Goal: Information Seeking & Learning: Learn about a topic

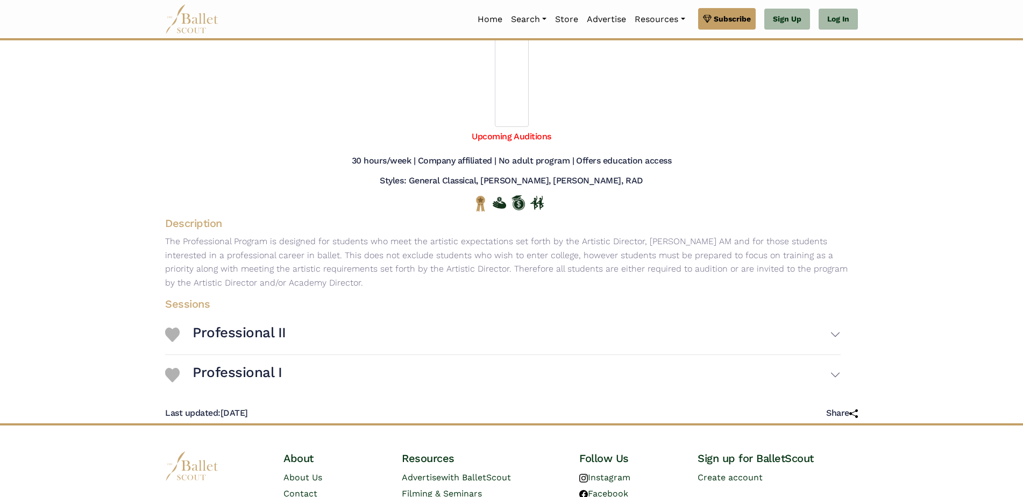
scroll to position [108, 0]
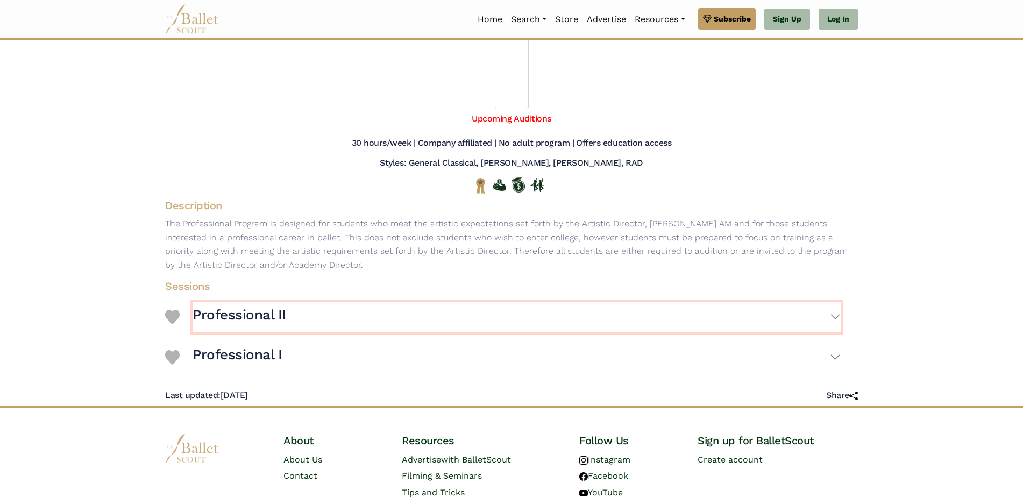
click at [834, 315] on button "Professional II" at bounding box center [517, 317] width 648 height 31
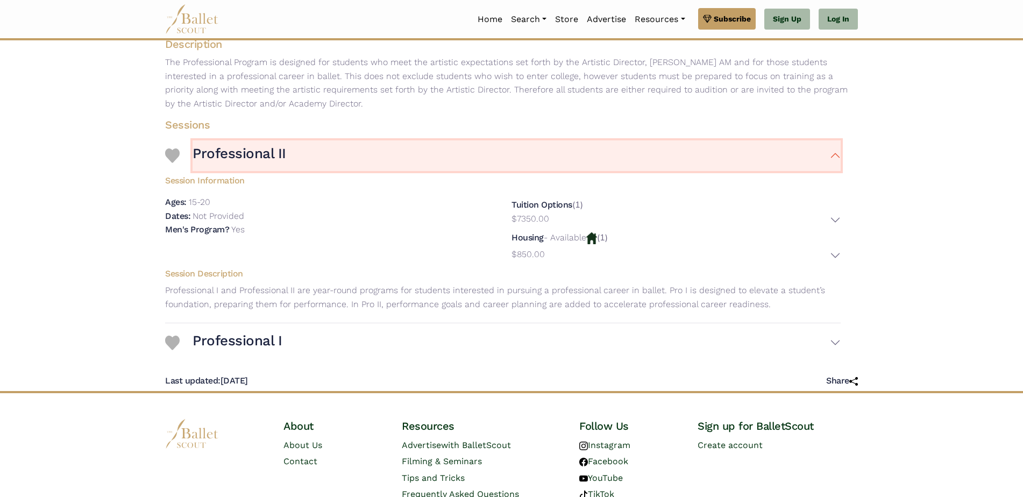
scroll to position [211, 0]
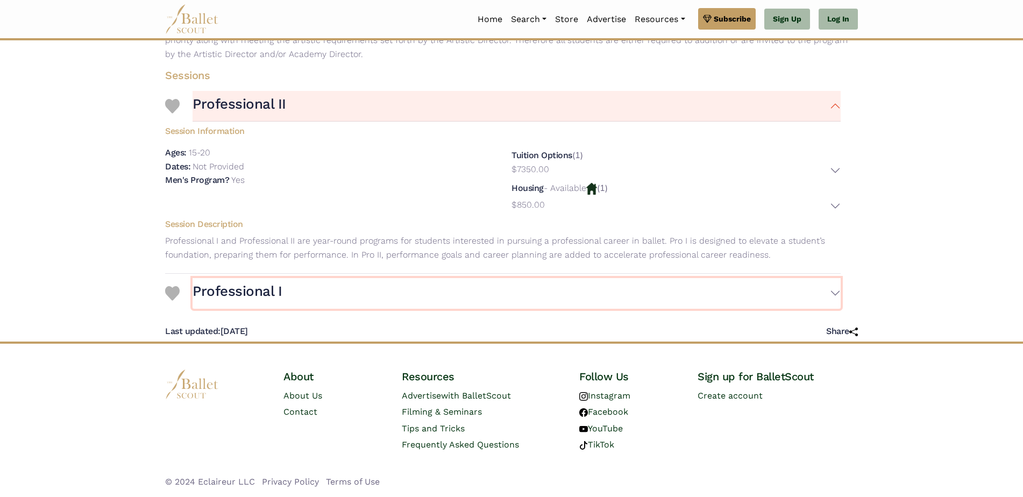
click at [834, 293] on button "Professional I" at bounding box center [517, 293] width 648 height 31
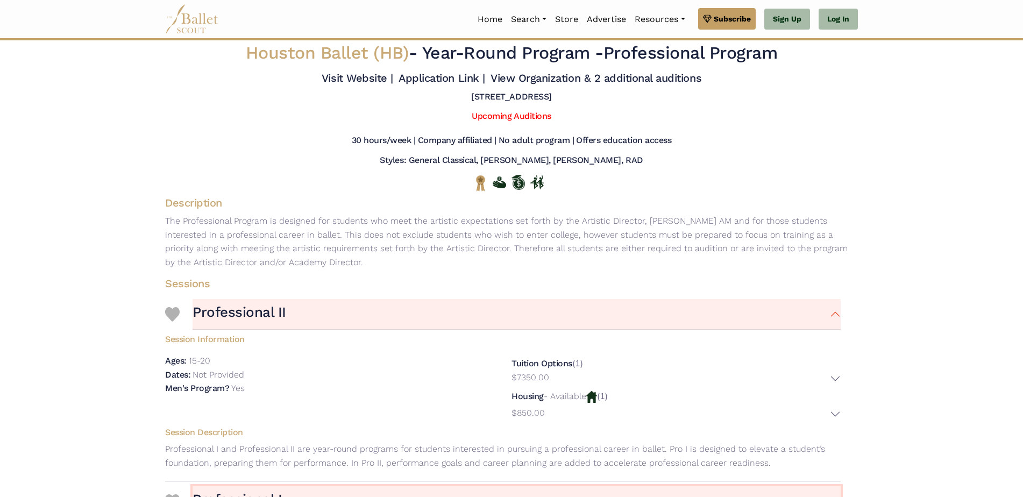
scroll to position [0, 0]
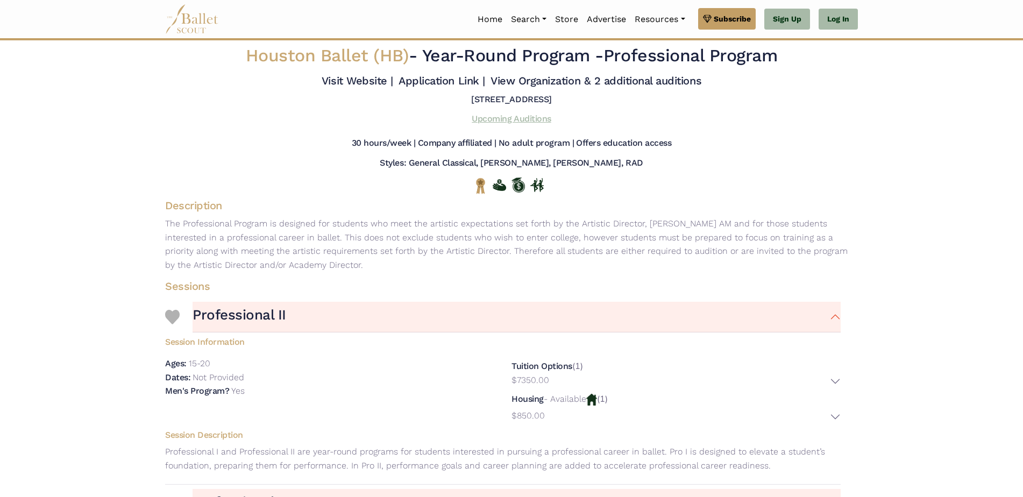
click at [515, 121] on link "Upcoming Auditions" at bounding box center [511, 119] width 79 height 10
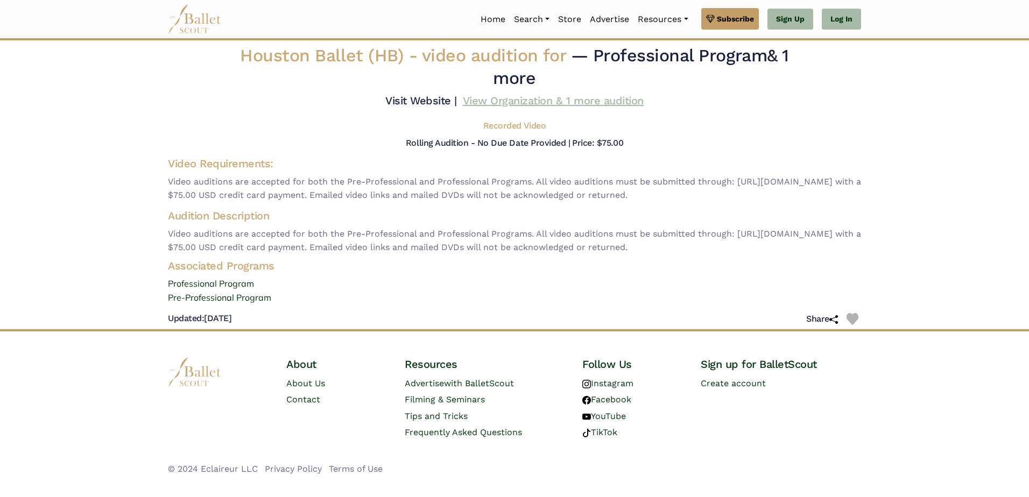
click at [500, 100] on link "View Organization & 1 more audition" at bounding box center [553, 100] width 181 height 13
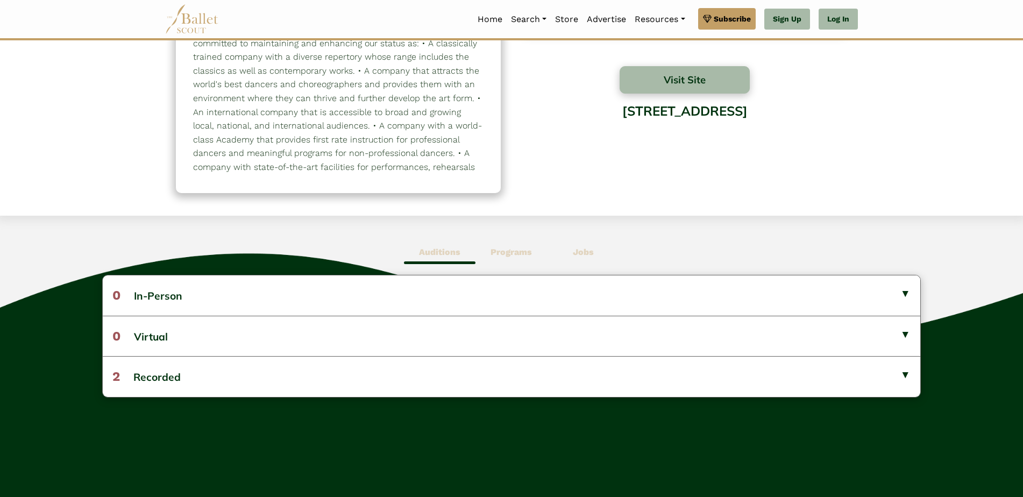
scroll to position [54, 0]
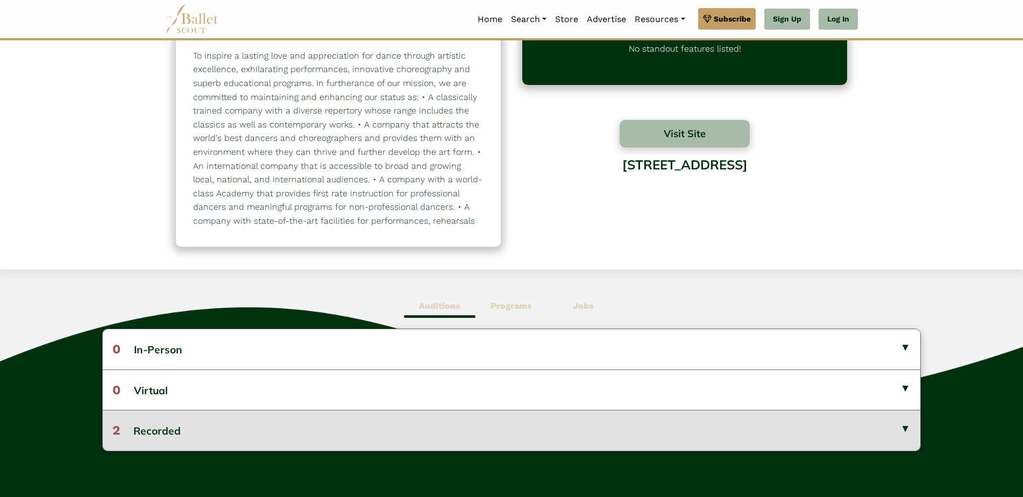
click at [203, 426] on button "2 Recorded" at bounding box center [512, 430] width 818 height 40
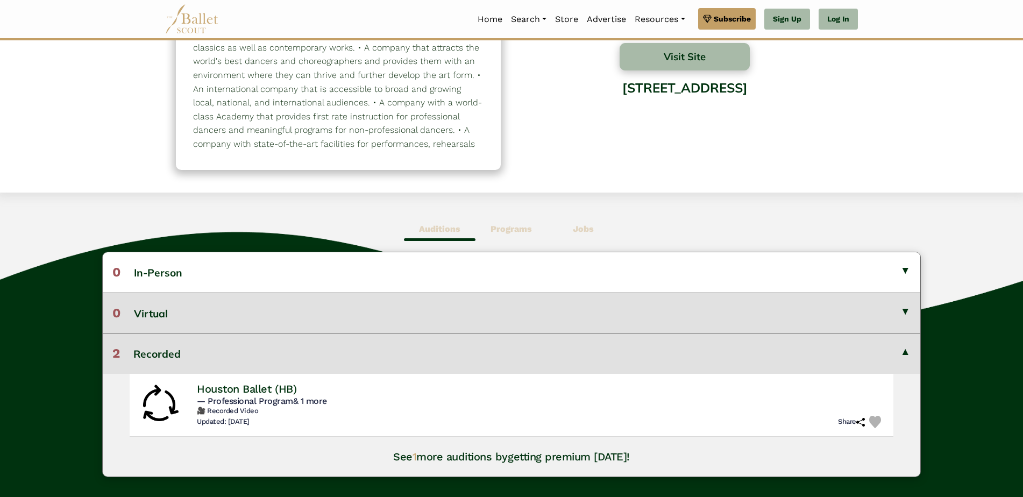
scroll to position [0, 0]
